Goal: Task Accomplishment & Management: Use online tool/utility

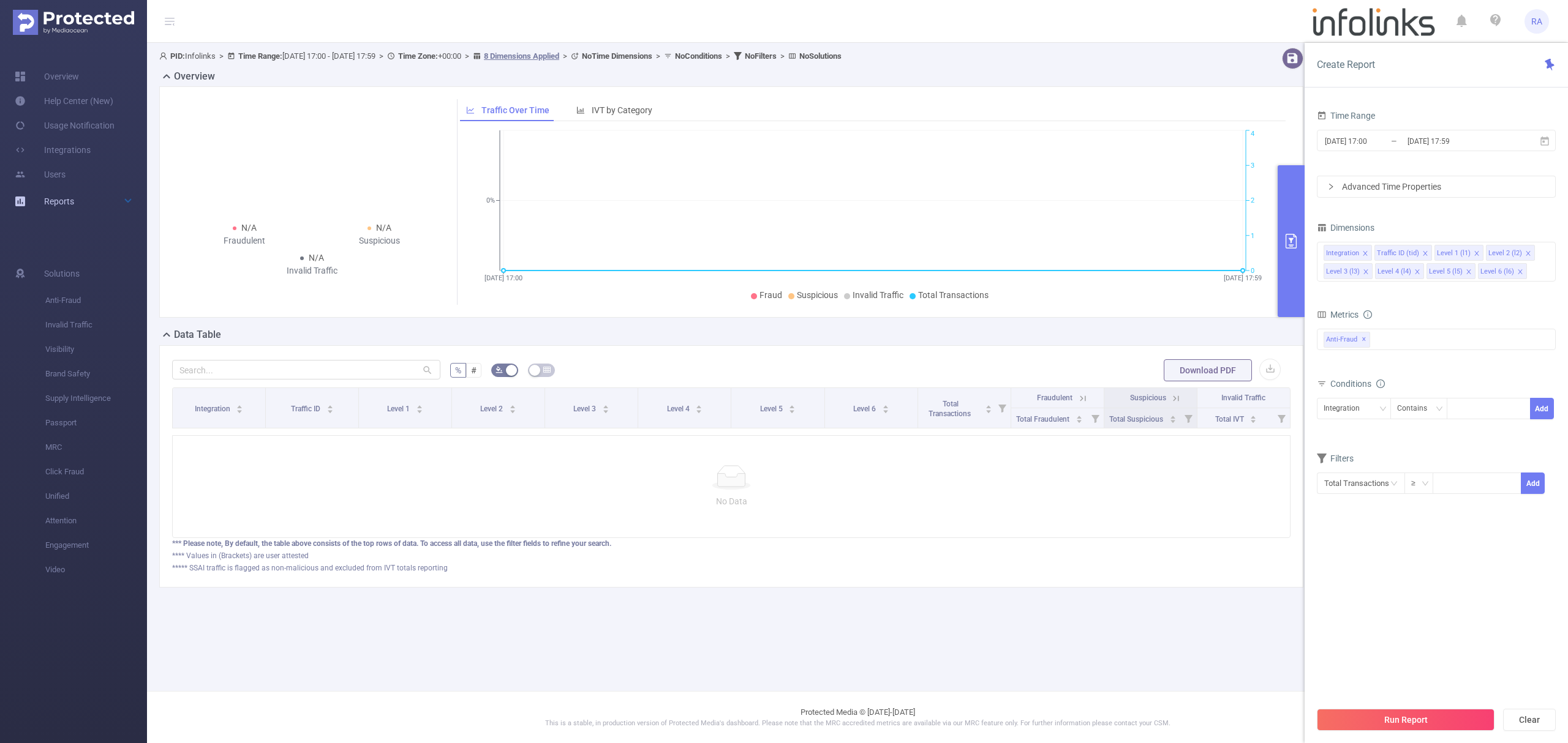
click at [67, 189] on link "Reports" at bounding box center [59, 201] width 30 height 24
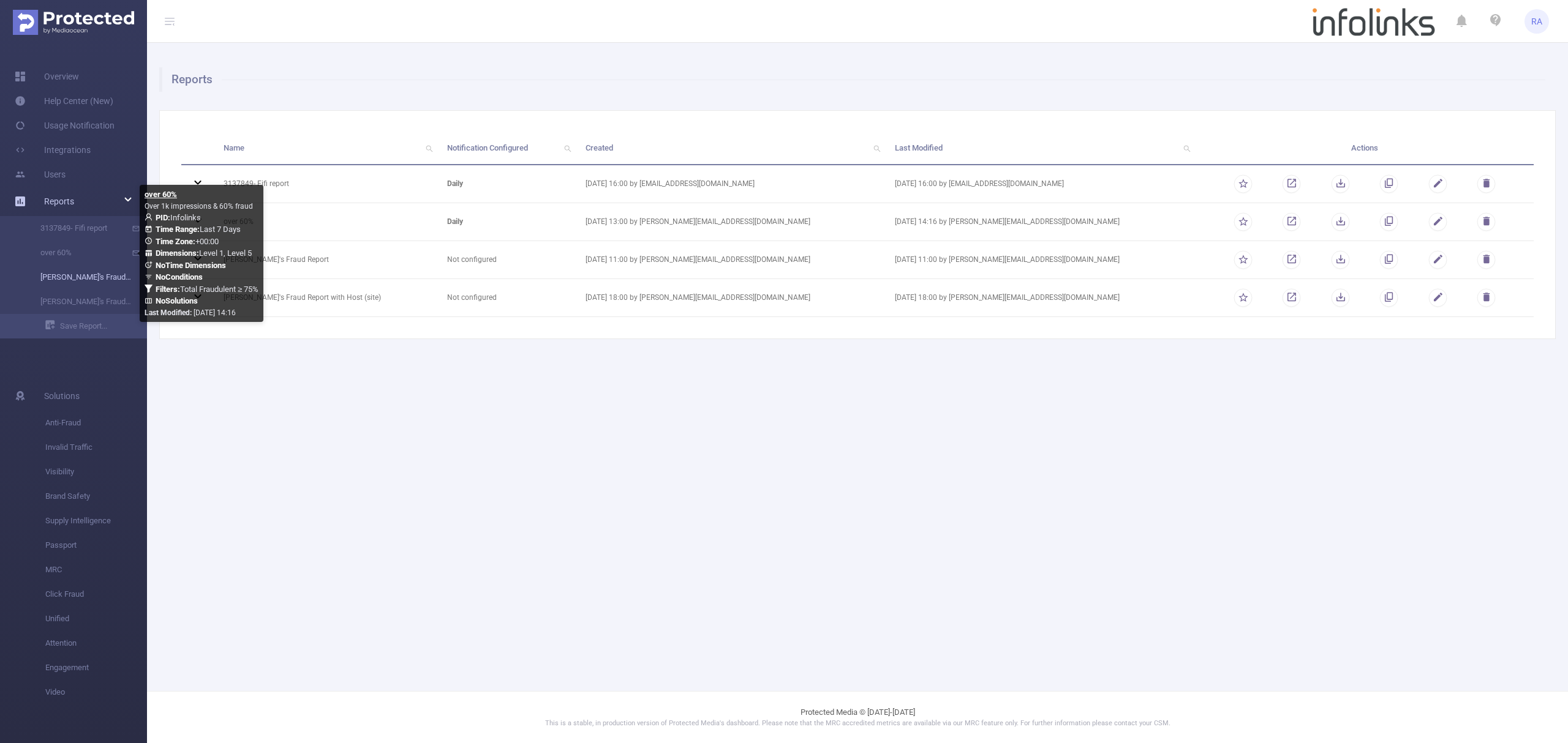
click at [67, 274] on link "[PERSON_NAME]'s Fraud Report" at bounding box center [78, 277] width 108 height 24
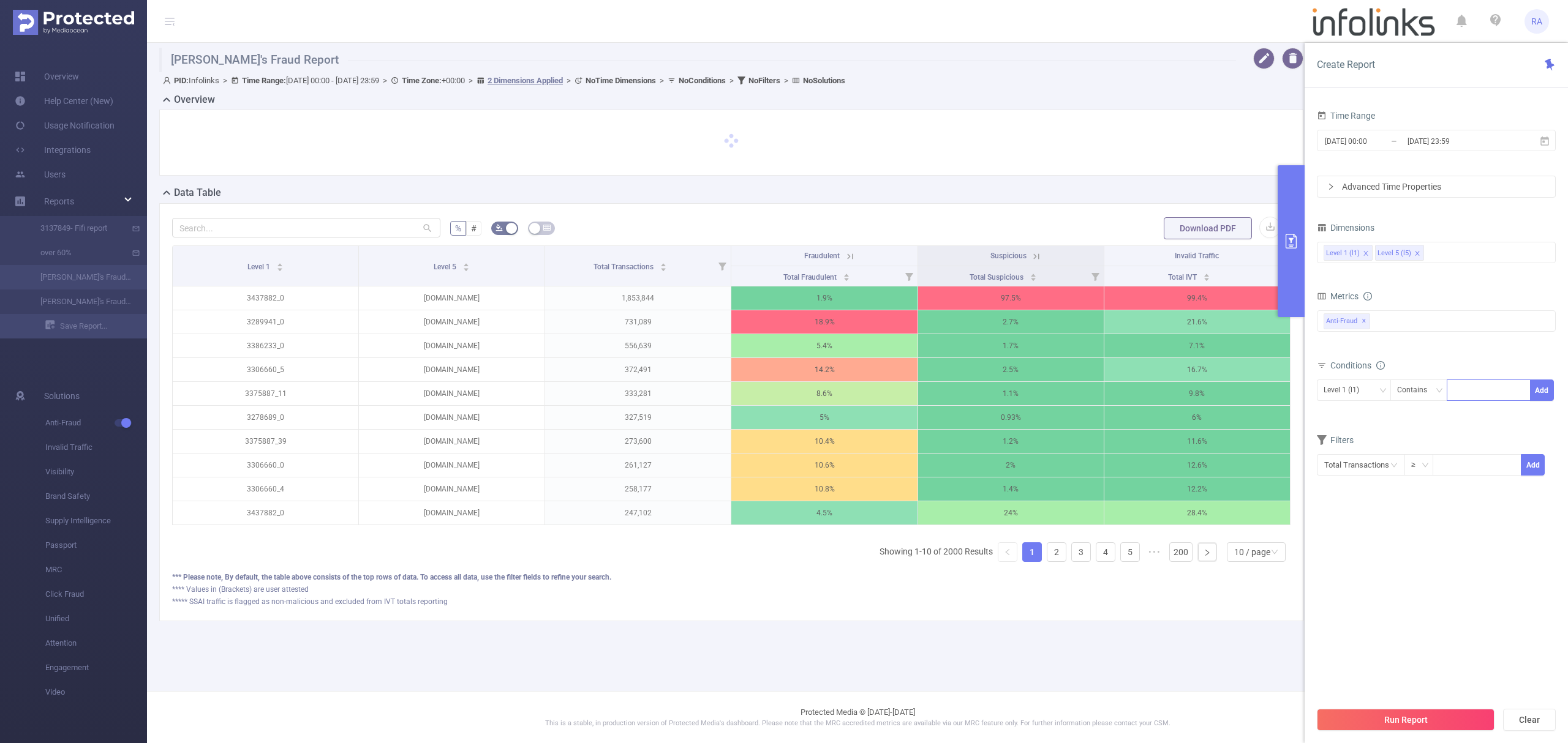
click at [1462, 388] on div at bounding box center [1489, 390] width 71 height 20
paste input "3422433"
type input "3422433"
click at [1537, 388] on button "Add" at bounding box center [1542, 390] width 24 height 22
click at [1432, 715] on button "Run Report" at bounding box center [1406, 719] width 178 height 22
